Goal: Task Accomplishment & Management: Use online tool/utility

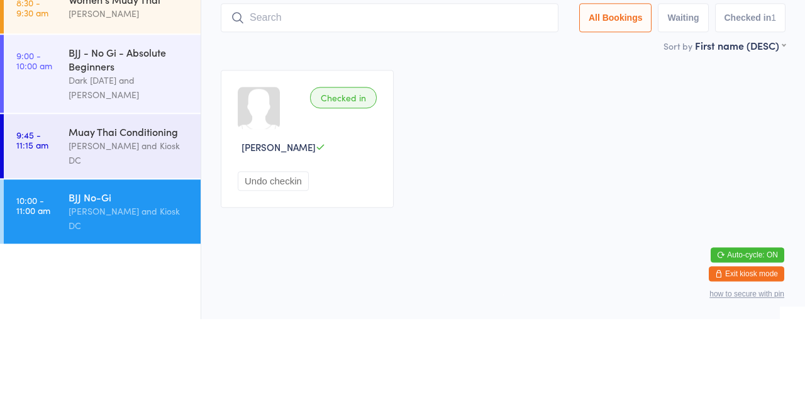
click at [153, 218] on div "[PERSON_NAME] and Kiosk DC" at bounding box center [129, 232] width 121 height 29
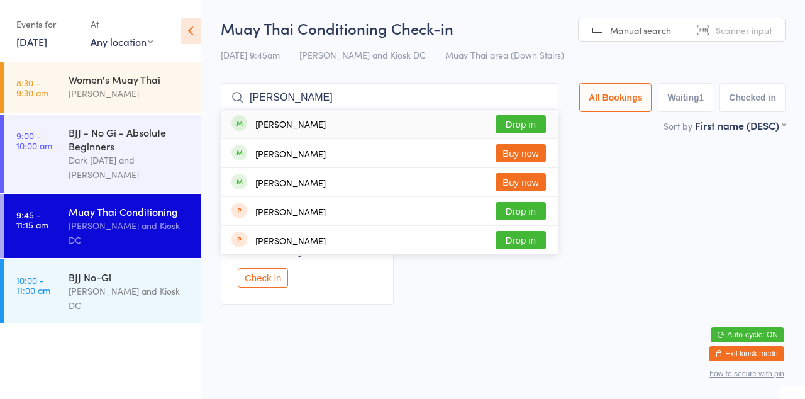
type input "[PERSON_NAME]"
click at [519, 127] on button "Drop in" at bounding box center [521, 124] width 50 height 18
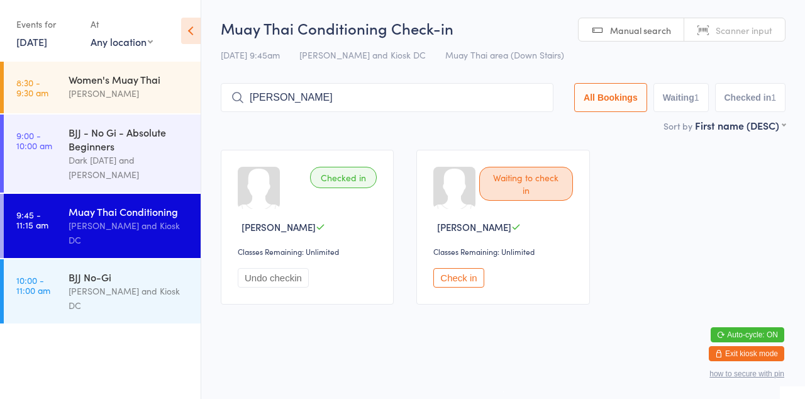
type input "[PERSON_NAME]"
click at [520, 123] on button "Drop in" at bounding box center [516, 124] width 50 height 18
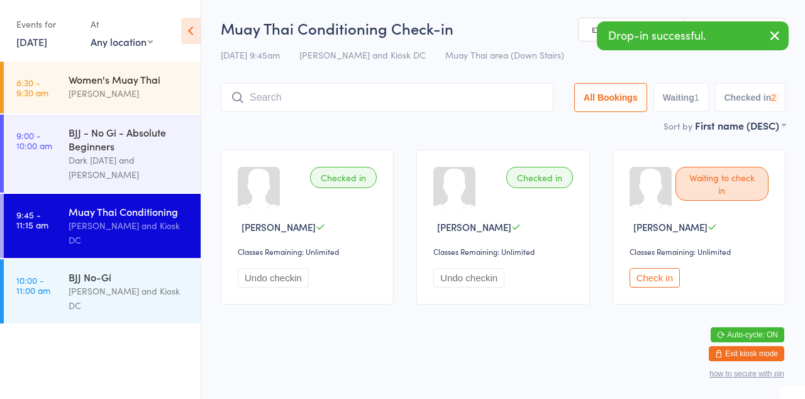
click at [697, 155] on div "Waiting to check in [PERSON_NAME] Classes Remaining: Unlimited Check in" at bounding box center [699, 227] width 173 height 155
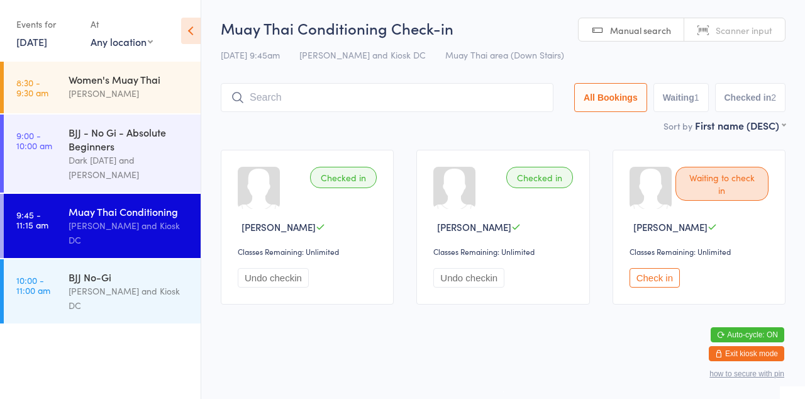
click at [270, 98] on input "search" at bounding box center [387, 97] width 333 height 29
type input "C"
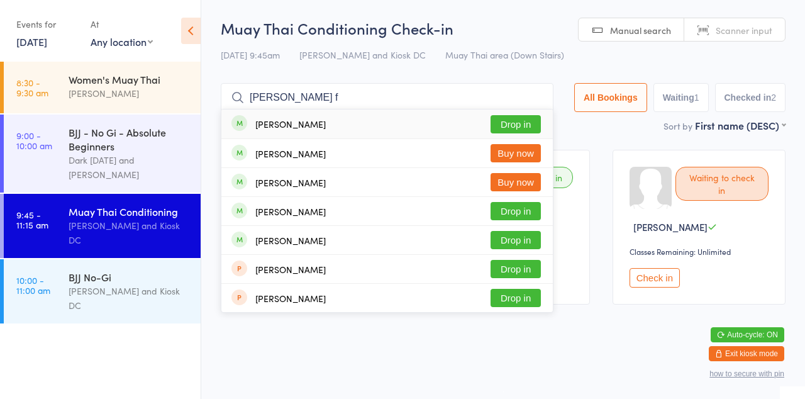
type input "[PERSON_NAME] f"
click at [528, 126] on button "Drop in" at bounding box center [516, 124] width 50 height 18
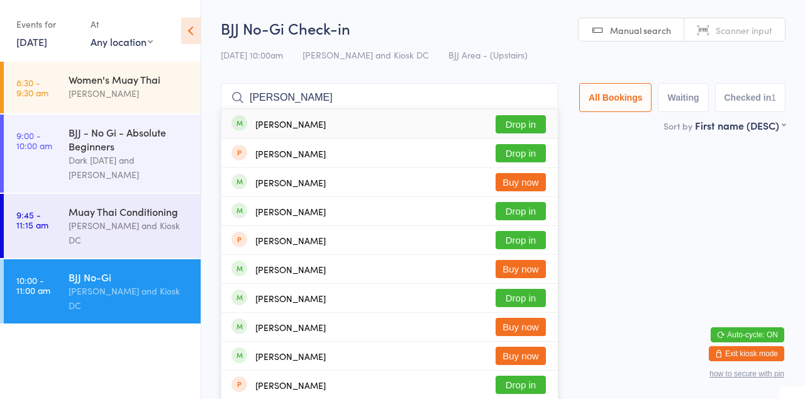
type input "[PERSON_NAME]"
click at [541, 213] on button "Drop in" at bounding box center [521, 211] width 50 height 18
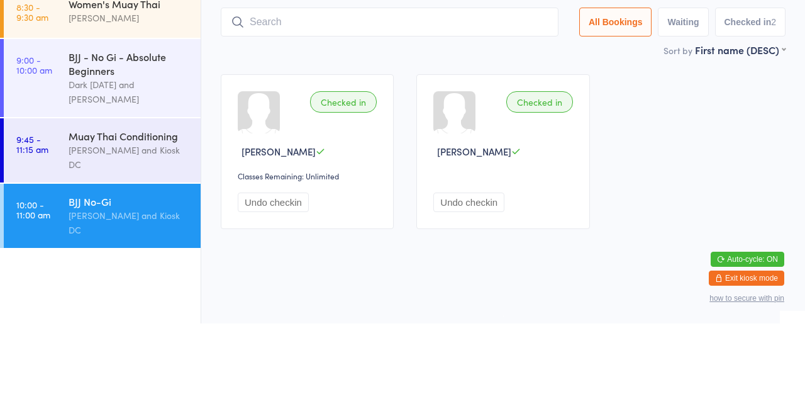
click at [65, 205] on link "9:45 - 11:15 am Muay Thai Conditioning [PERSON_NAME] and Kiosk DC" at bounding box center [102, 226] width 197 height 64
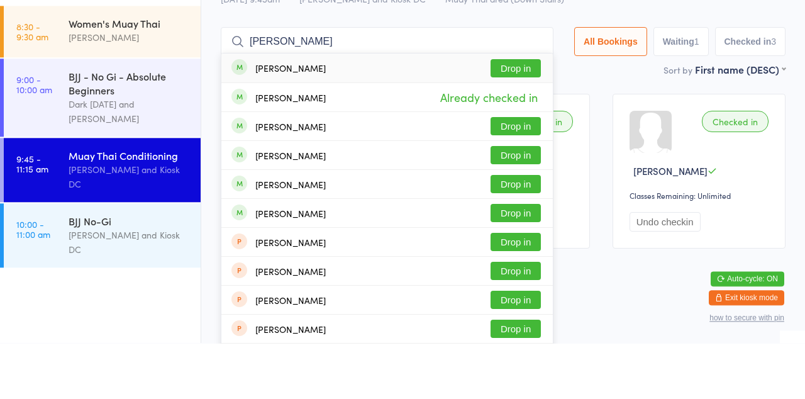
type input "[PERSON_NAME]"
click at [522, 272] on button "Drop in" at bounding box center [516, 269] width 50 height 18
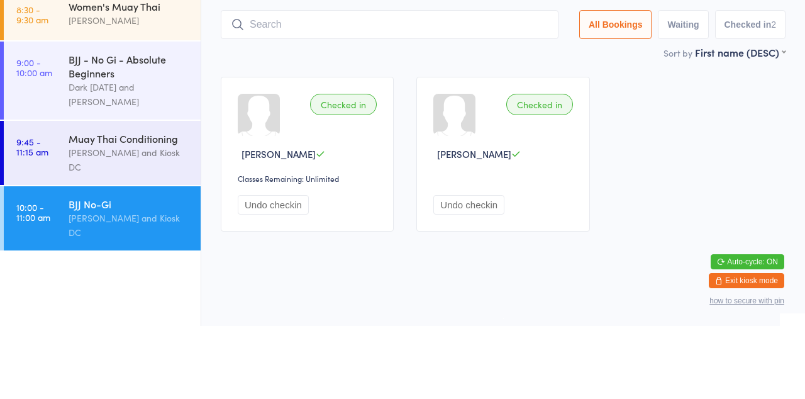
click at [128, 204] on div "Muay Thai Conditioning" at bounding box center [129, 211] width 121 height 14
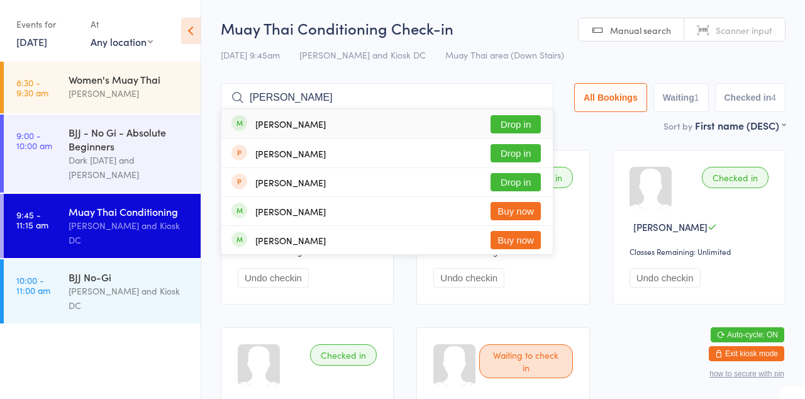
type input "[PERSON_NAME]"
click at [527, 126] on button "Drop in" at bounding box center [516, 124] width 50 height 18
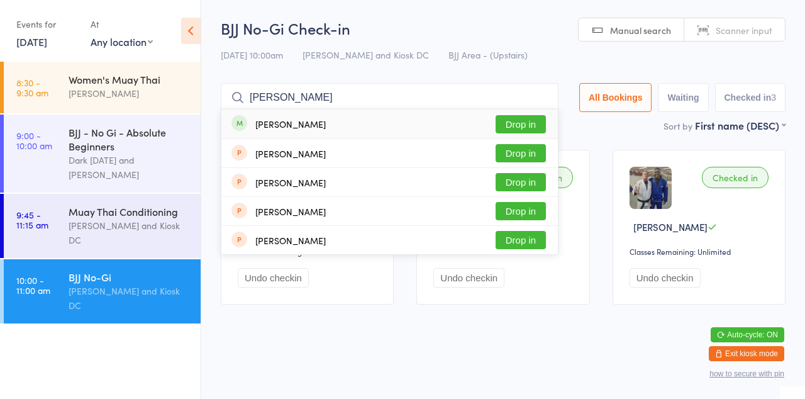
type input "[PERSON_NAME]"
click at [519, 129] on button "Drop in" at bounding box center [521, 124] width 50 height 18
